Goal: Task Accomplishment & Management: Complete application form

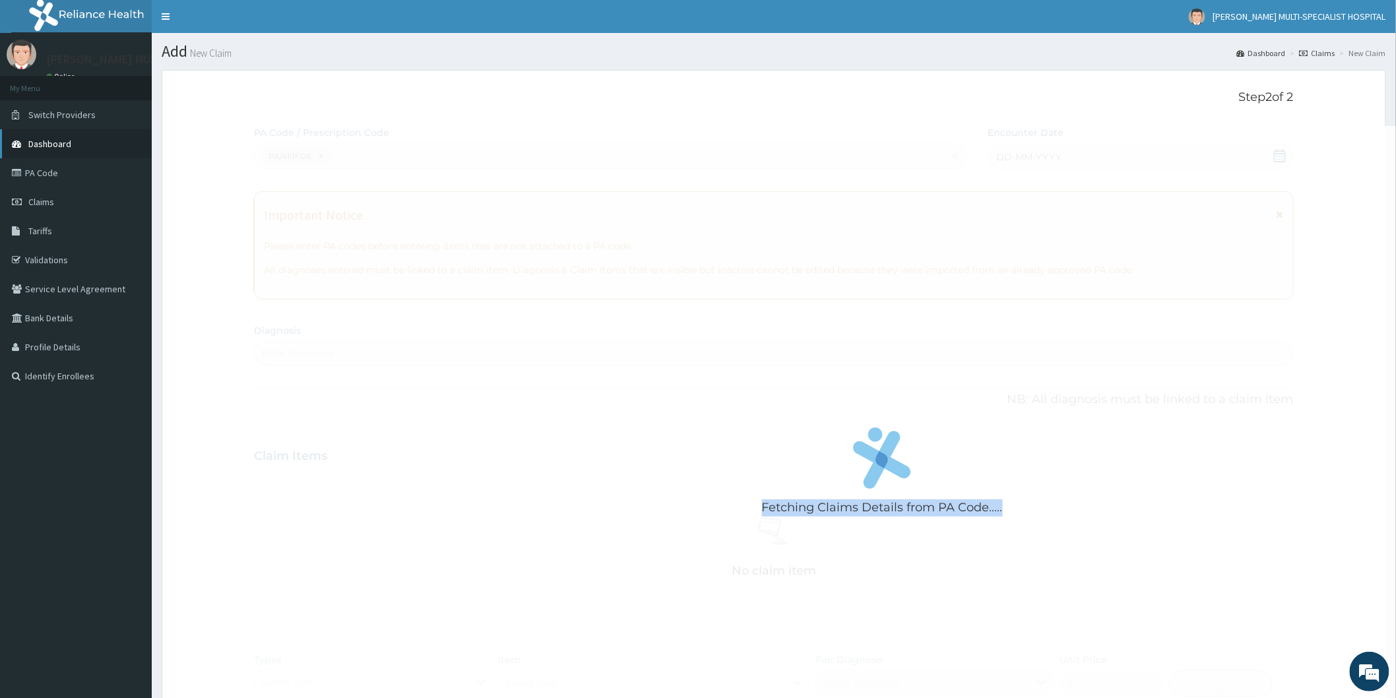
click at [55, 143] on span "Dashboard" at bounding box center [49, 144] width 43 height 12
click at [61, 193] on link "Claims" at bounding box center [76, 201] width 152 height 29
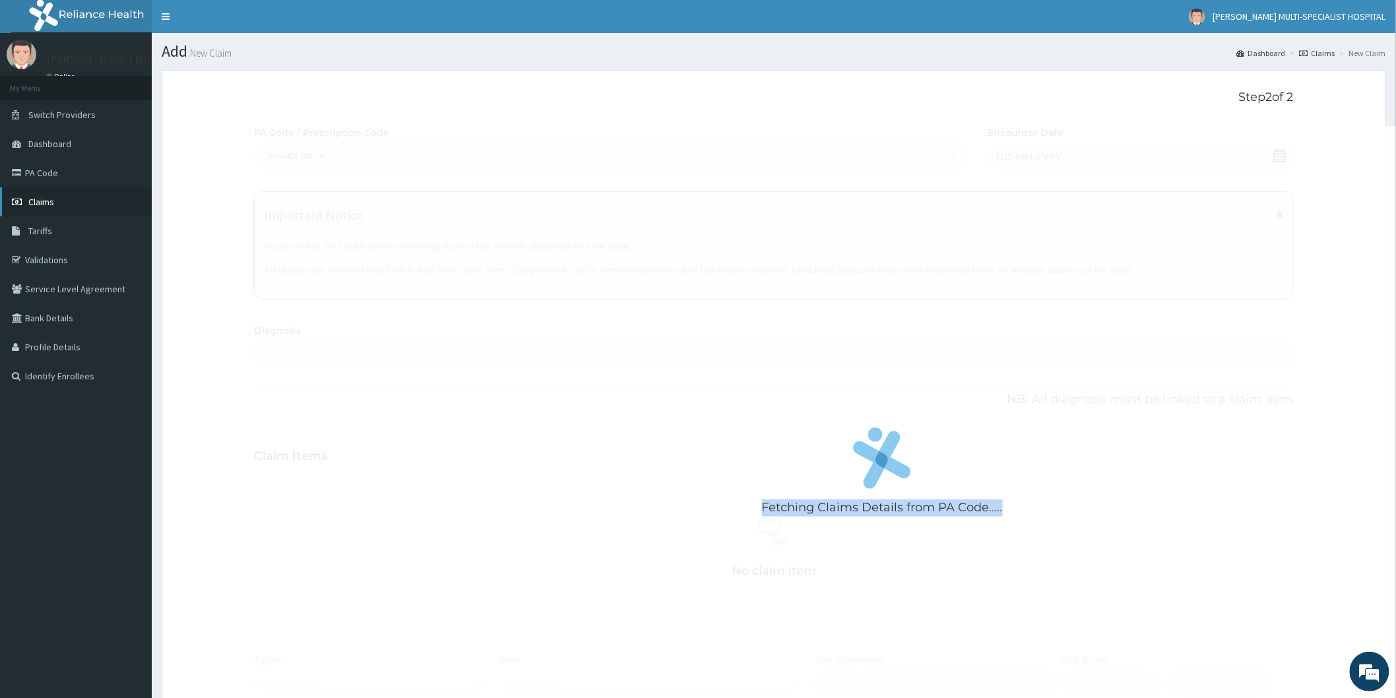
click at [61, 193] on link "Claims" at bounding box center [76, 201] width 152 height 29
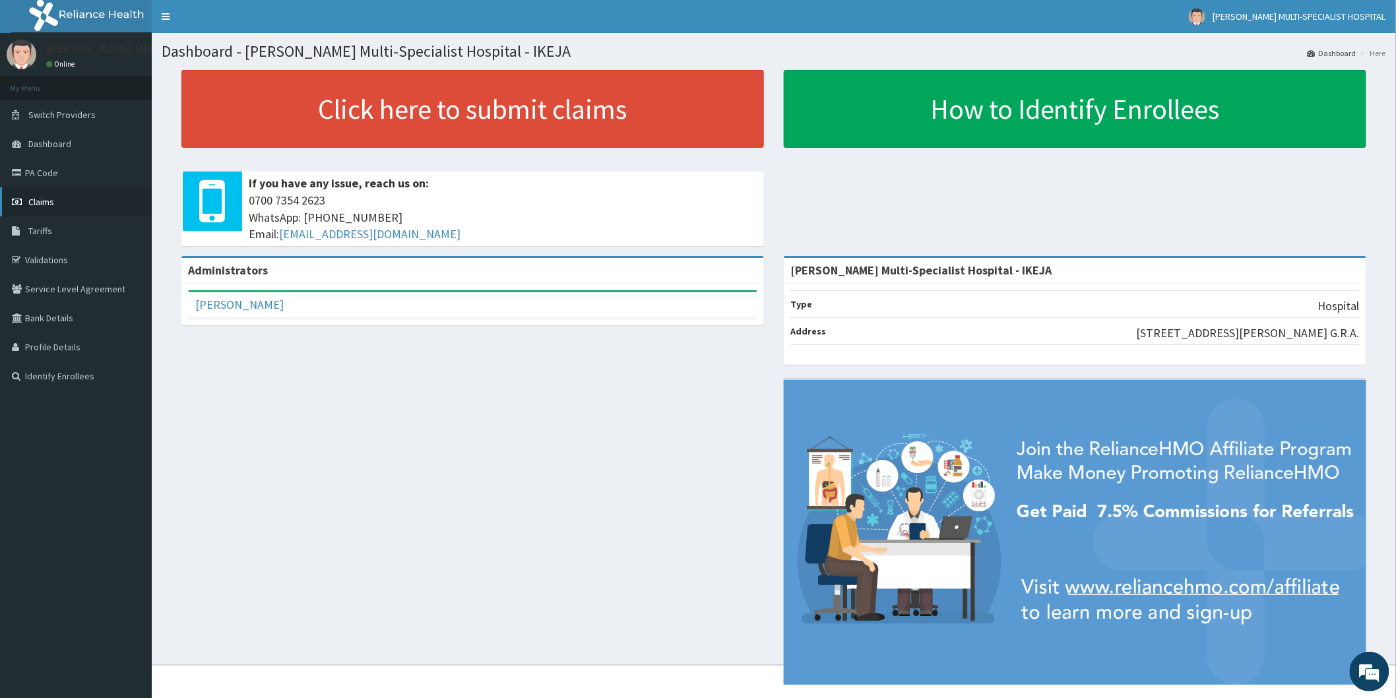
click at [46, 202] on span "Claims" at bounding box center [41, 202] width 26 height 12
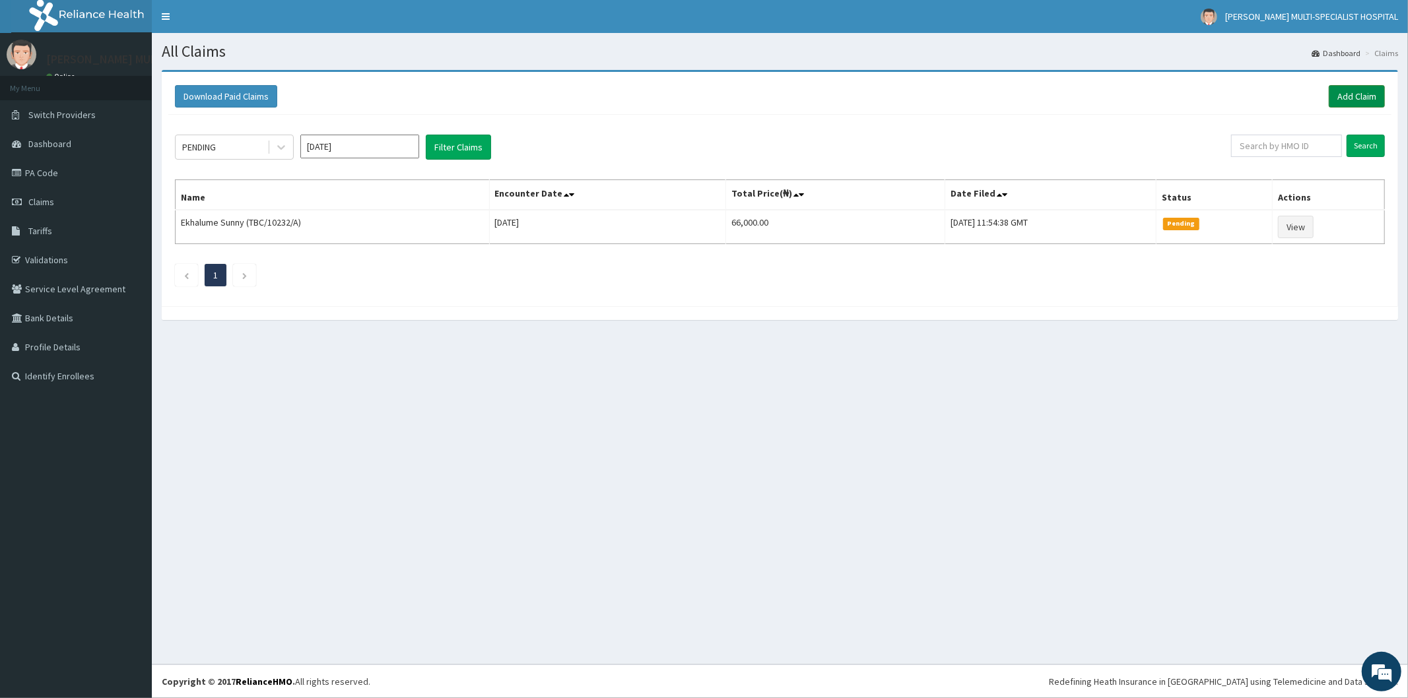
click at [1343, 88] on link "Add Claim" at bounding box center [1356, 96] width 56 height 22
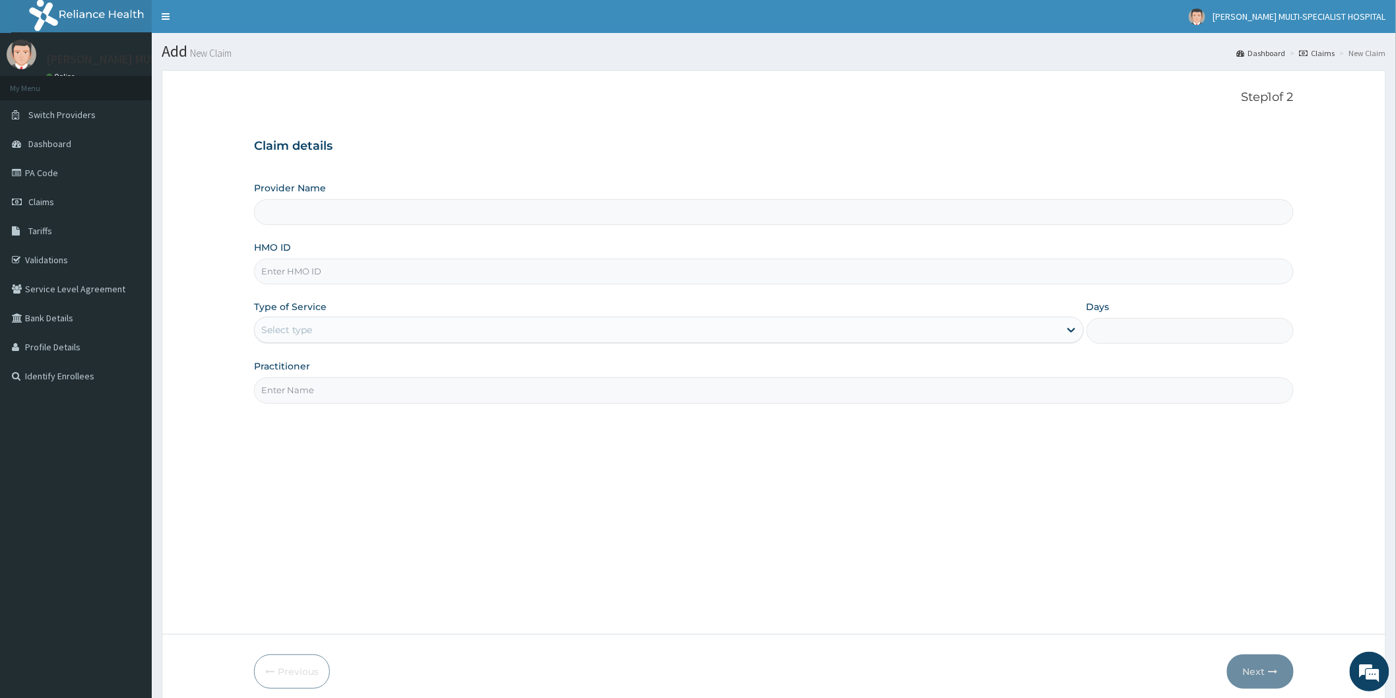
type input "Reddington Multi-Specialist Hospital - IKEJA"
click at [334, 271] on input "HMO ID" at bounding box center [774, 272] width 1040 height 26
click at [938, 523] on div "Step 1 of 2 Claim details Provider Name Reddington Multi-Specialist Hospital - …" at bounding box center [774, 352] width 1040 height 524
